Goal: Transaction & Acquisition: Purchase product/service

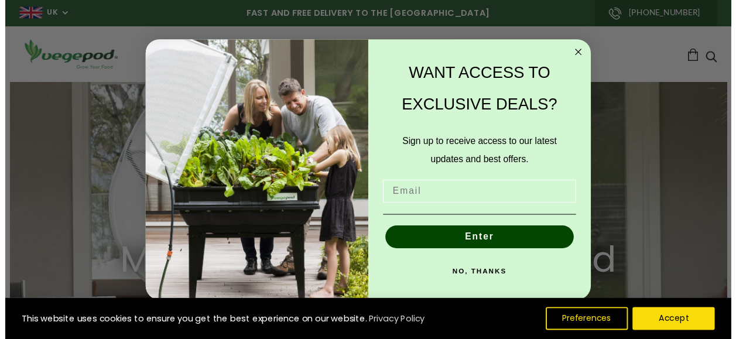
scroll to position [0, 176]
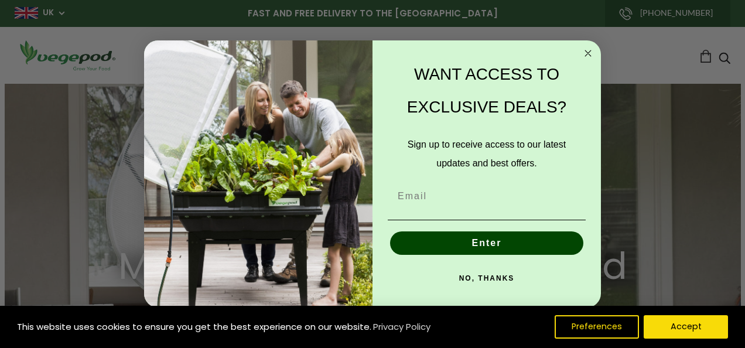
click at [591, 50] on circle "Close dialog" at bounding box center [587, 52] width 13 height 13
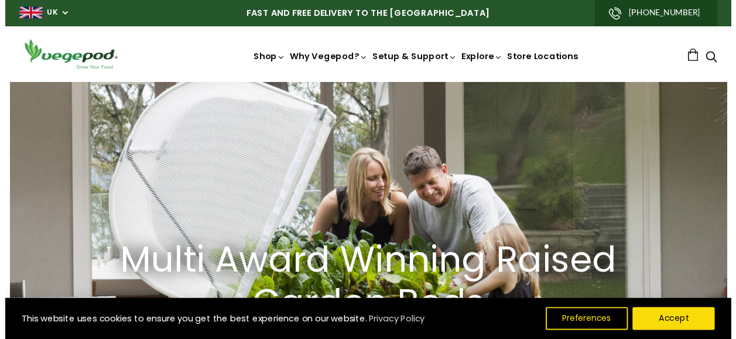
scroll to position [0, 174]
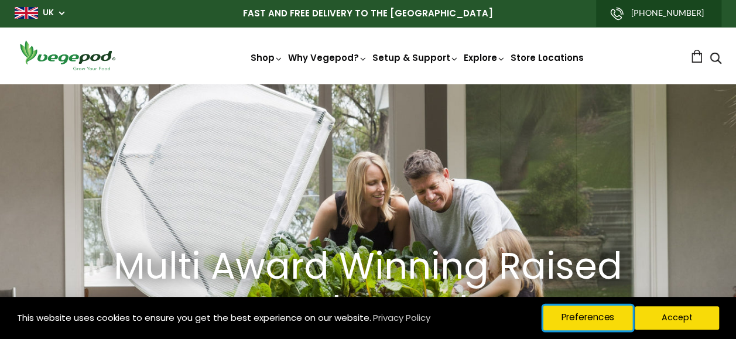
click at [570, 327] on button "Preferences" at bounding box center [588, 318] width 90 height 25
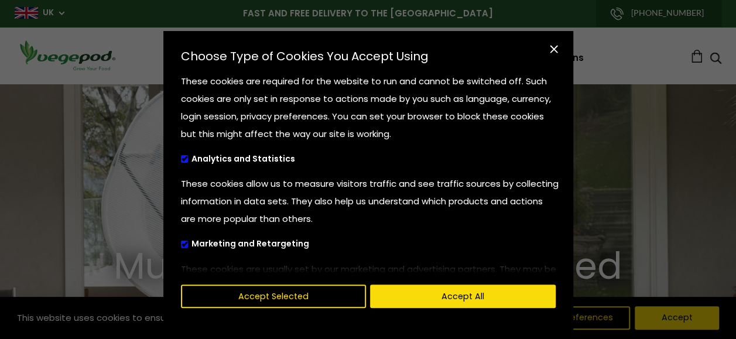
scroll to position [0, 0]
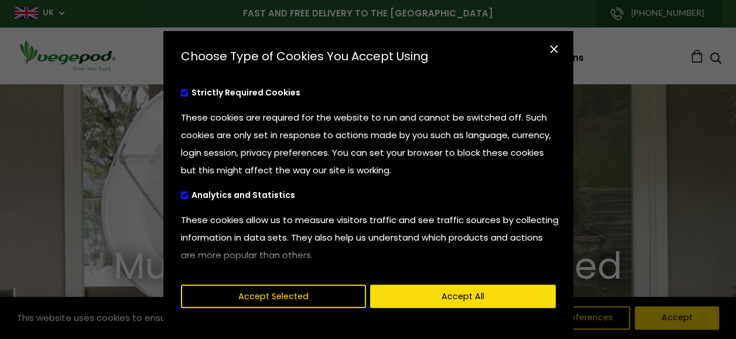
click at [181, 94] on span "cookies preferences popup" at bounding box center [185, 93] width 8 height 8
click at [181, 93] on span "cookies preferences popup" at bounding box center [185, 93] width 8 height 8
click at [181, 194] on span "cookies preferences popup" at bounding box center [185, 195] width 8 height 8
click at [181, 194] on input "Analytics and Statistics" at bounding box center [181, 194] width 0 height 8
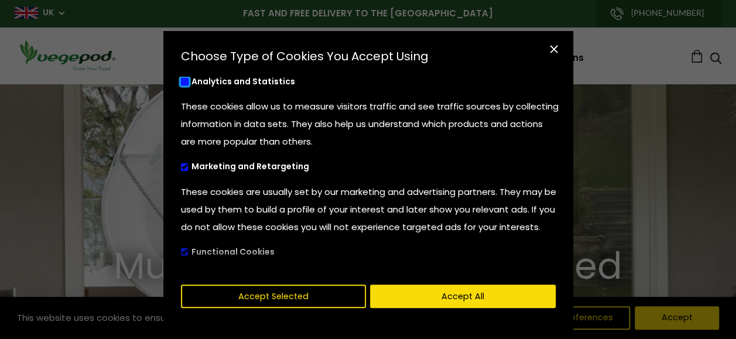
scroll to position [117, 0]
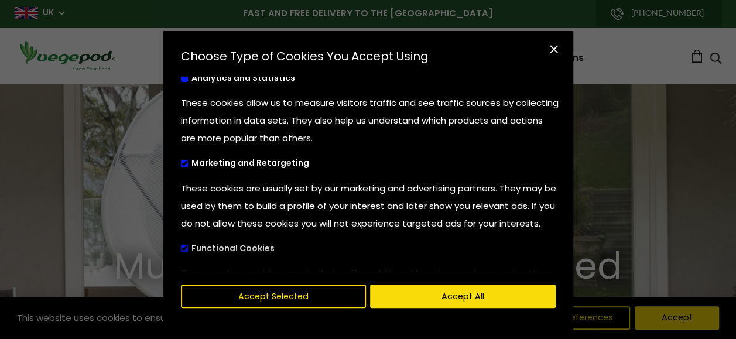
click at [181, 164] on span "cookies preferences popup" at bounding box center [185, 164] width 8 height 8
click at [181, 164] on input "Marketing and Retargeting" at bounding box center [181, 162] width 0 height 8
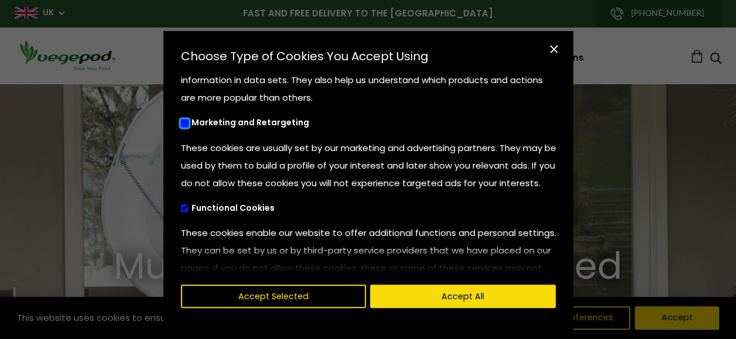
scroll to position [176, 0]
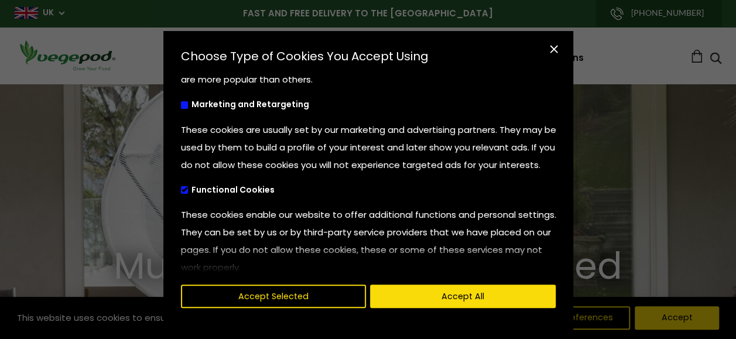
click at [181, 194] on span "cookies preferences popup" at bounding box center [185, 190] width 8 height 8
click at [181, 193] on input "Functional Cookies" at bounding box center [181, 189] width 0 height 8
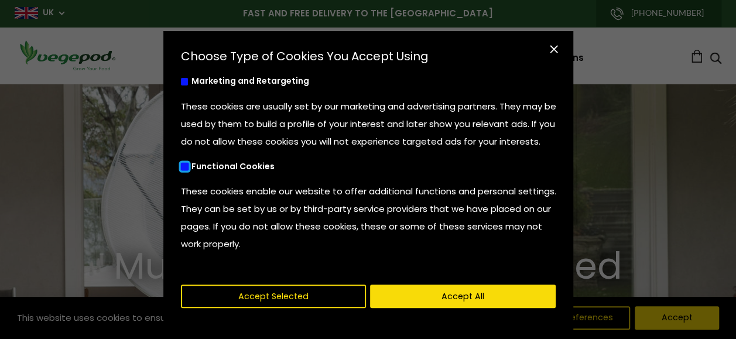
scroll to position [212, 0]
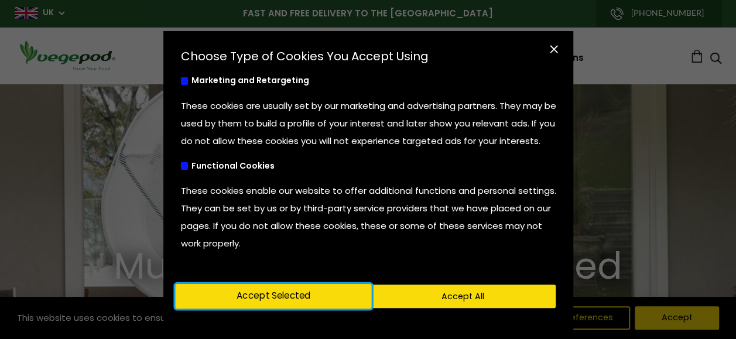
click at [274, 307] on button "Accept Selected" at bounding box center [273, 296] width 196 height 25
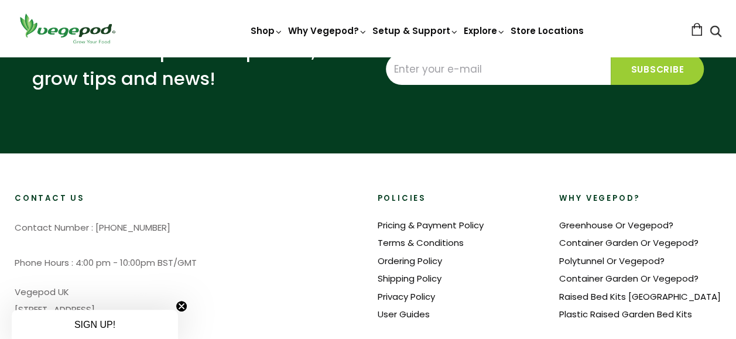
scroll to position [2752, 0]
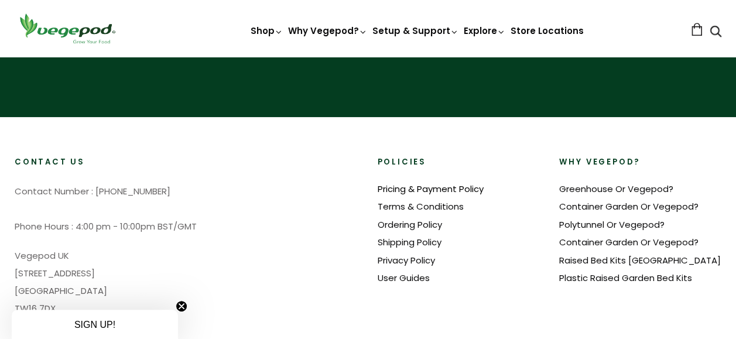
click at [448, 183] on link "Pricing & Payment Policy" at bounding box center [431, 189] width 106 height 12
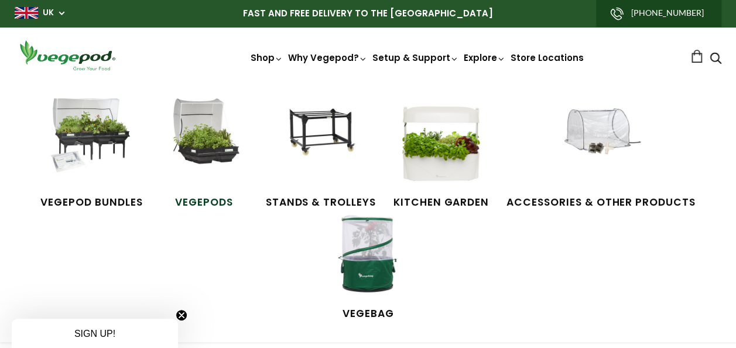
click at [203, 136] on img at bounding box center [204, 142] width 88 height 88
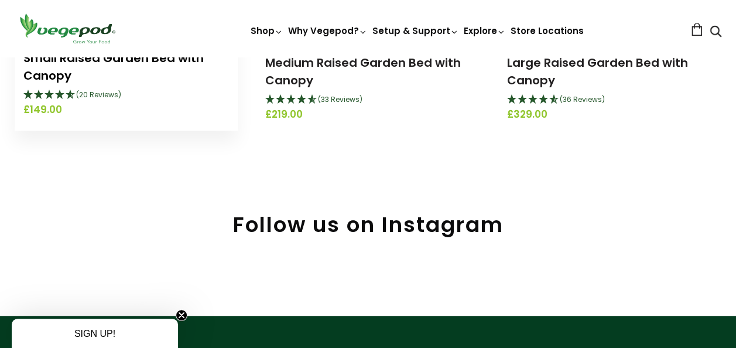
scroll to position [234, 0]
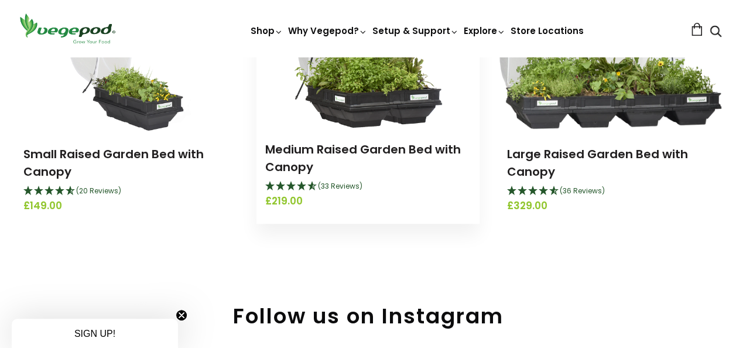
click at [371, 116] on img at bounding box center [368, 54] width 149 height 146
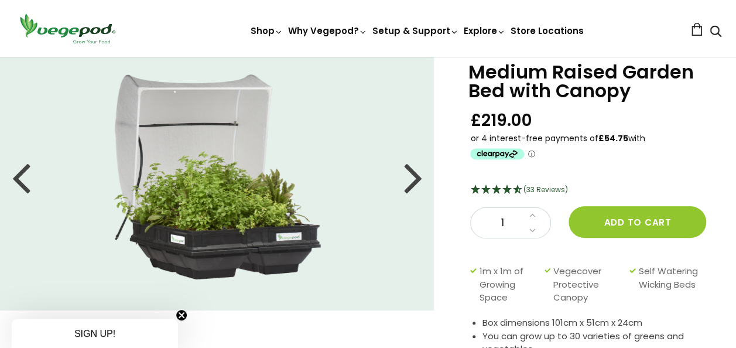
scroll to position [59, 0]
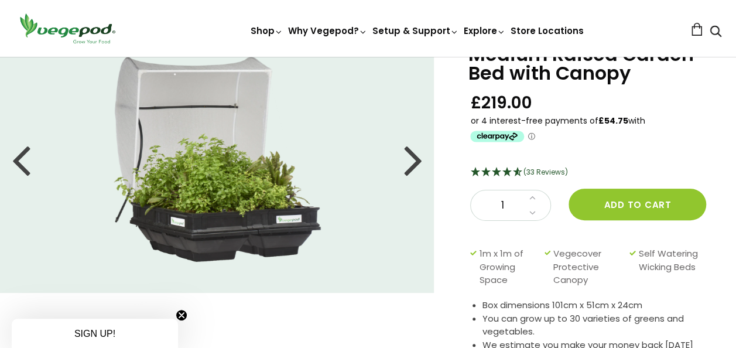
click at [244, 186] on img at bounding box center [218, 159] width 208 height 205
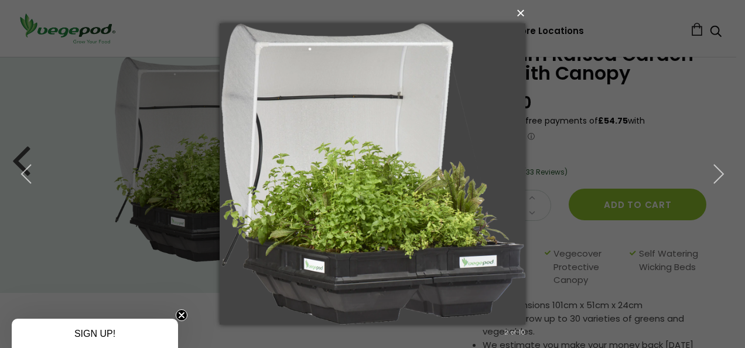
click at [522, 14] on button "×" at bounding box center [375, 13] width 305 height 26
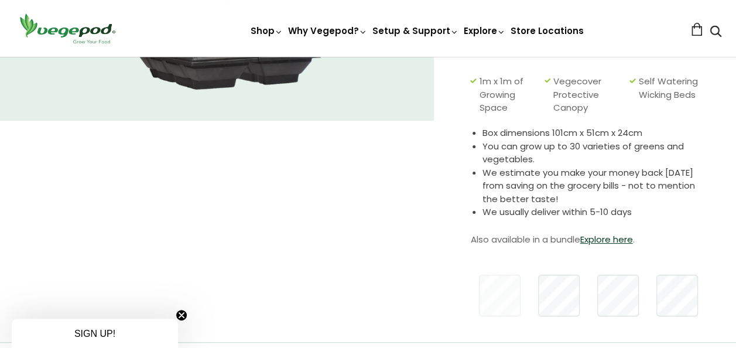
scroll to position [0, 0]
